Goal: Transaction & Acquisition: Purchase product/service

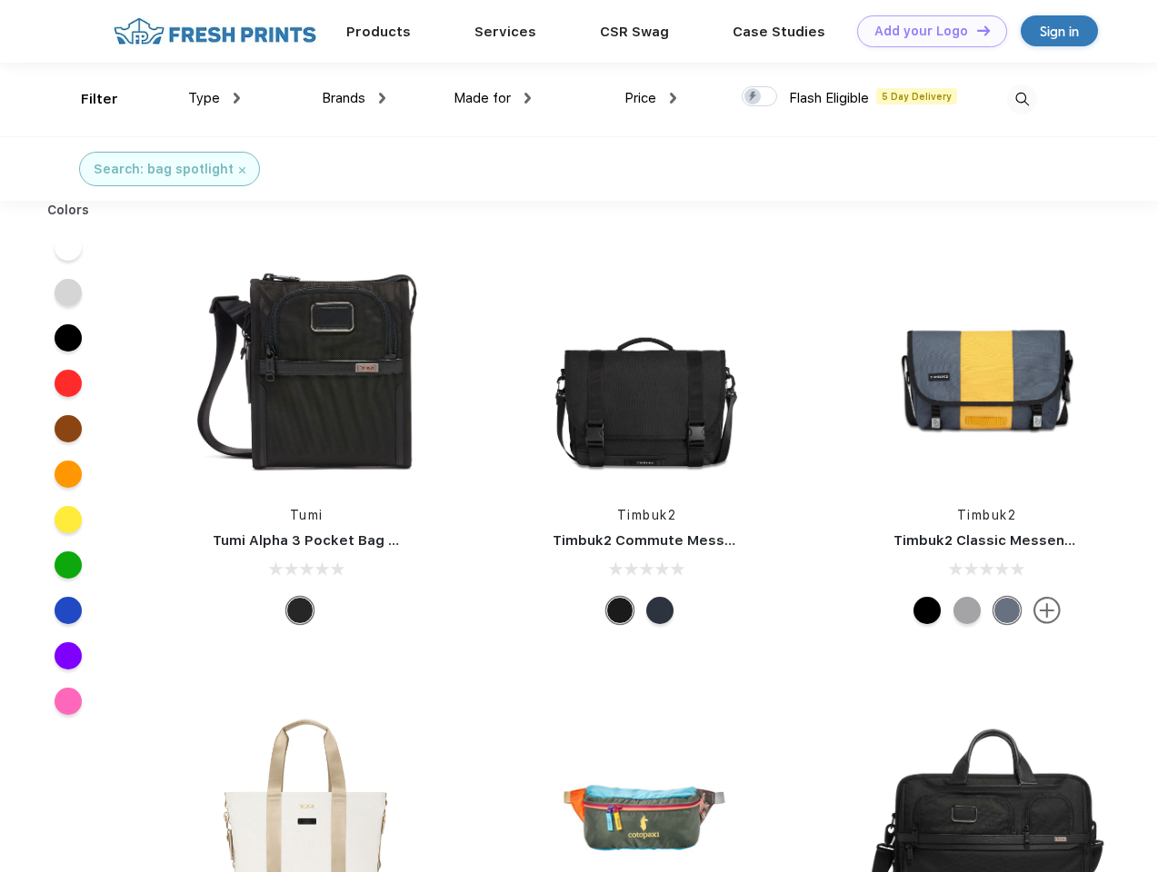
scroll to position [1, 0]
click at [925, 31] on link "Add your Logo Design Tool" at bounding box center [932, 31] width 150 height 32
click at [0, 0] on div "Design Tool" at bounding box center [0, 0] width 0 height 0
click at [975, 30] on link "Add your Logo Design Tool" at bounding box center [932, 31] width 150 height 32
click at [87, 99] on div "Filter" at bounding box center [99, 99] width 37 height 21
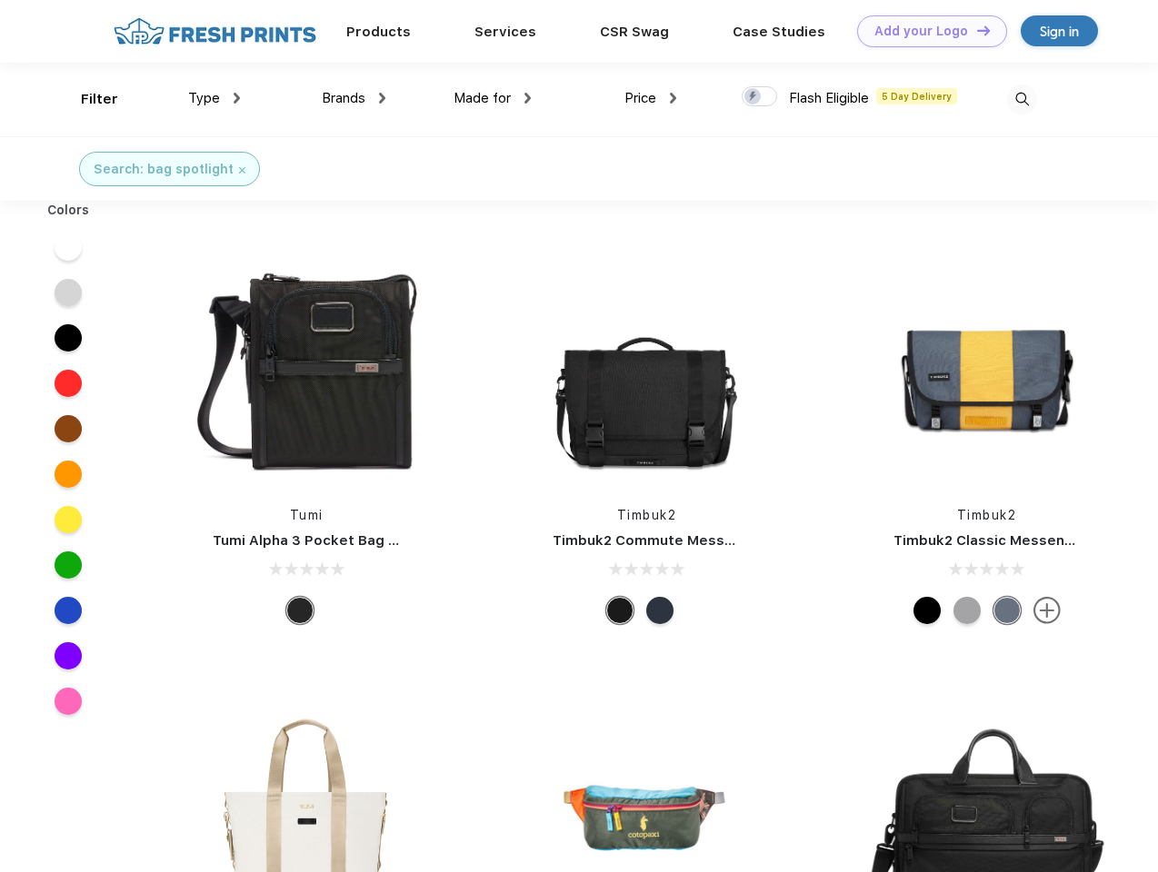
click at [214, 98] on span "Type" at bounding box center [204, 98] width 32 height 16
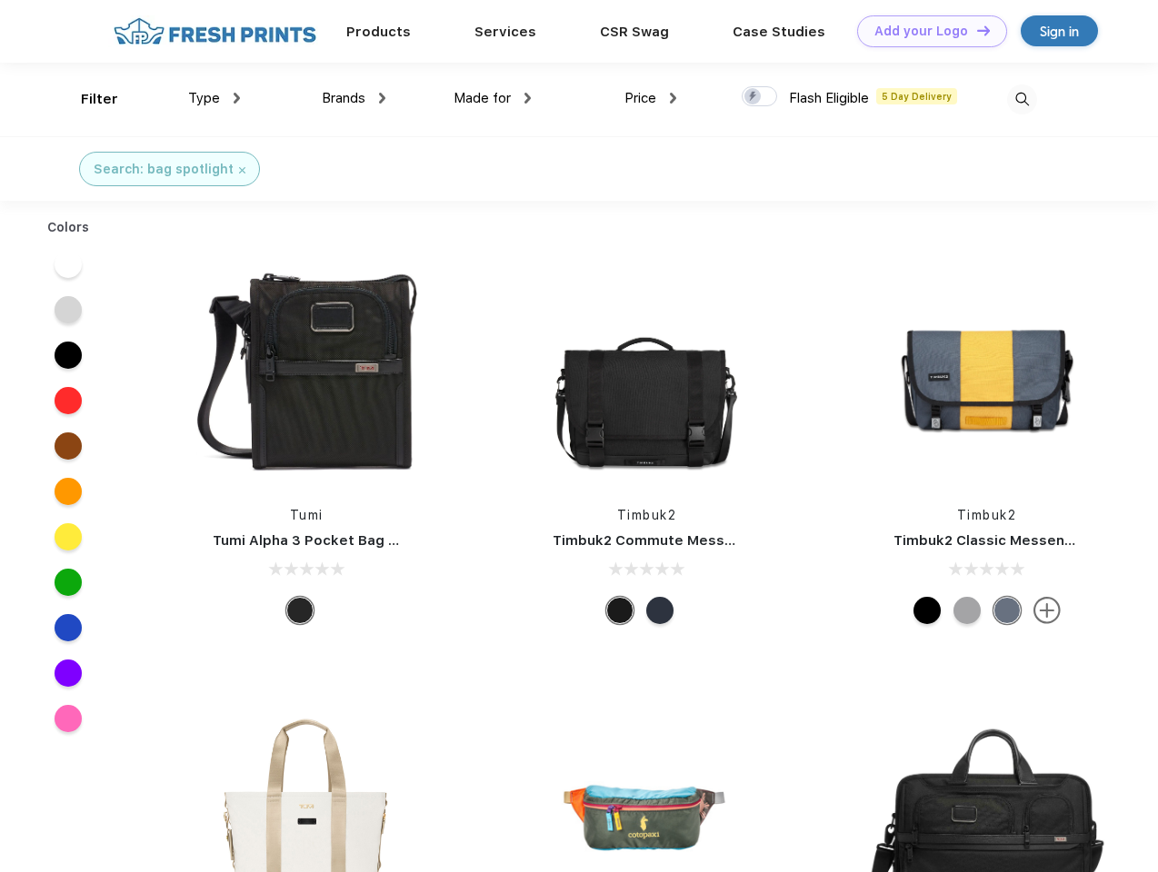
click at [354, 98] on span "Brands" at bounding box center [344, 98] width 44 height 16
click at [493, 98] on span "Made for" at bounding box center [481, 98] width 57 height 16
click at [651, 98] on span "Price" at bounding box center [640, 98] width 32 height 16
click at [760, 97] on div at bounding box center [759, 96] width 35 height 20
click at [753, 97] on input "checkbox" at bounding box center [748, 91] width 12 height 12
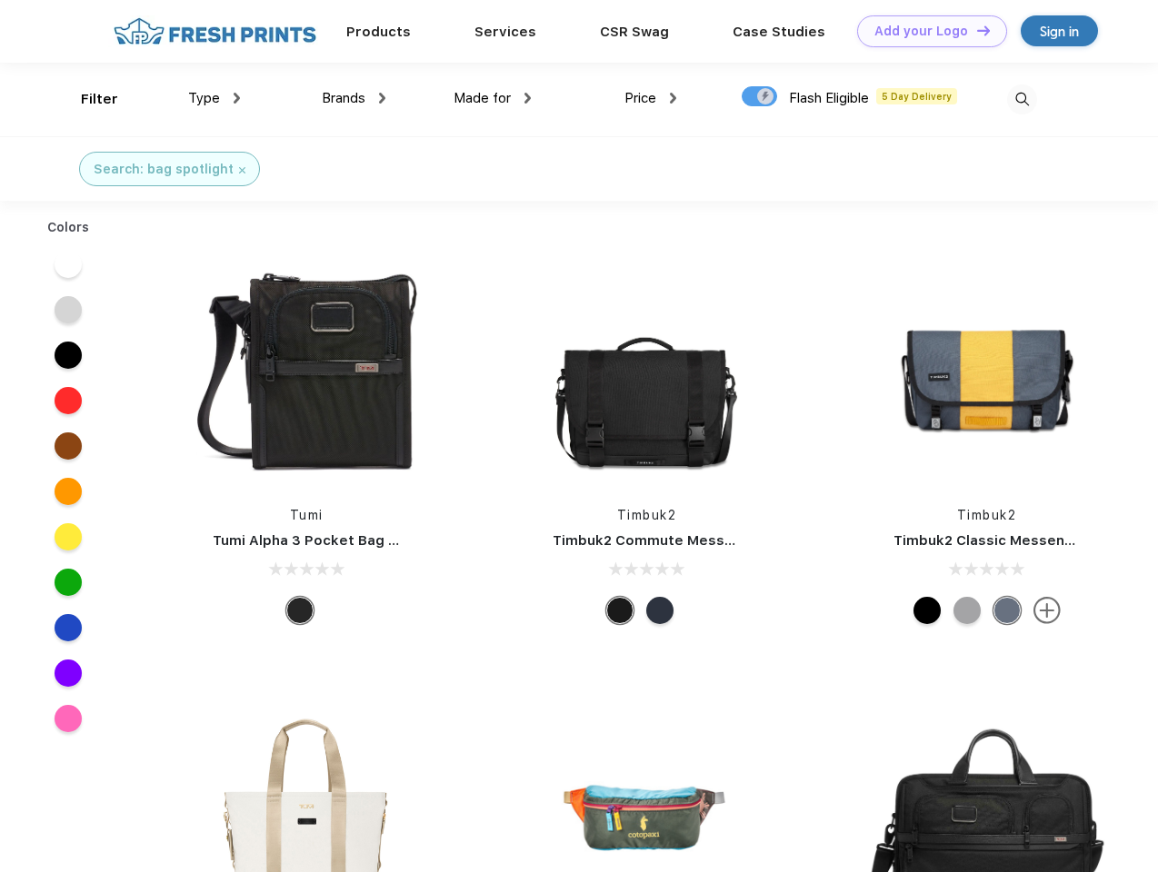
click at [1021, 99] on img at bounding box center [1022, 100] width 30 height 30
